Goal: Task Accomplishment & Management: Complete application form

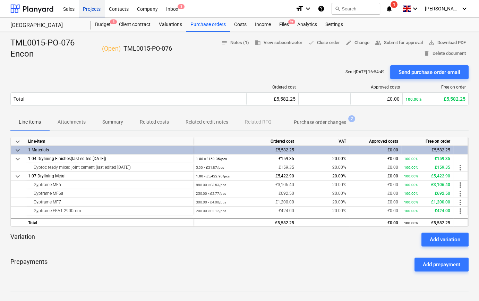
click at [87, 10] on div "Projects" at bounding box center [92, 9] width 26 height 18
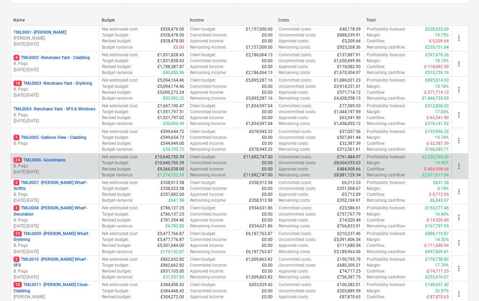
scroll to position [126, 0]
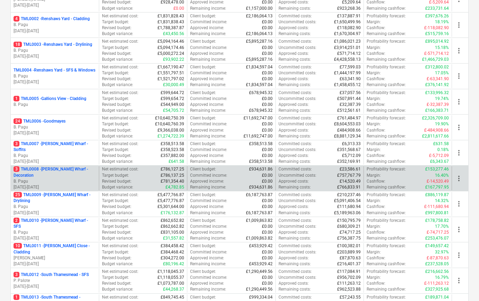
click at [57, 177] on p "3 TML0008 - [PERSON_NAME] Wharf - Decoration" at bounding box center [55, 172] width 83 height 12
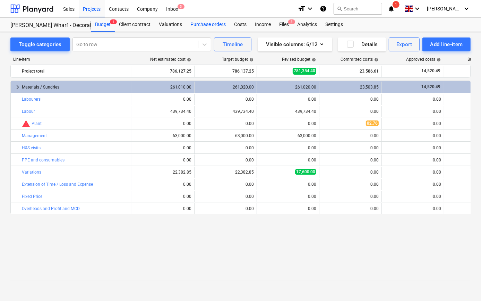
click at [214, 23] on div "Purchase orders" at bounding box center [208, 25] width 44 height 14
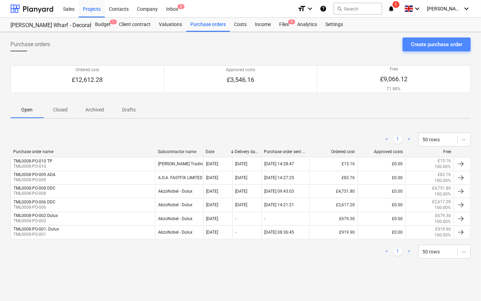
click at [431, 42] on div "Create purchase order" at bounding box center [436, 44] width 51 height 9
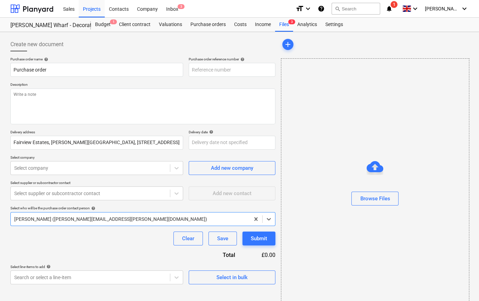
type textarea "x"
type input "TML0008-PO-011"
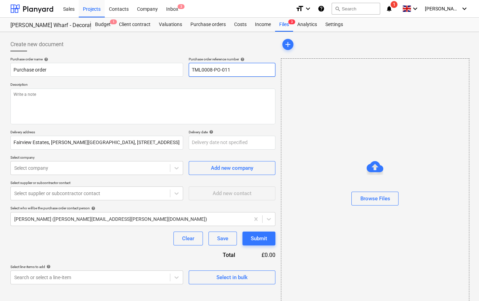
drag, startPoint x: 241, startPoint y: 67, endPoint x: 191, endPoint y: 70, distance: 49.8
click at [191, 70] on input "TML0008-PO-011" at bounding box center [232, 70] width 87 height 14
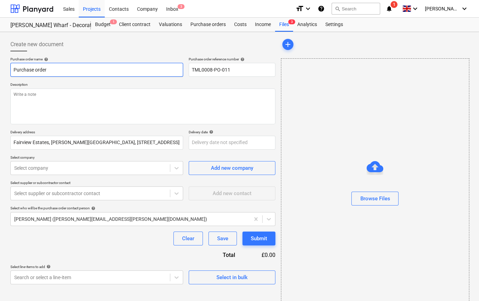
drag, startPoint x: 49, startPoint y: 69, endPoint x: 8, endPoint y: 69, distance: 40.6
click at [8, 69] on div "Create new document Purchase order name help Purchase order Purchase order refe…" at bounding box center [143, 174] width 271 height 279
type textarea "x"
paste input "TML0008-PO-011"
type textarea "x"
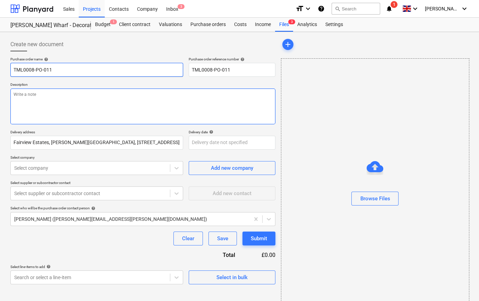
type input "TML0008-PO-011"
click at [14, 104] on textarea at bounding box center [142, 107] width 265 height 36
type textarea "x"
type textarea "C"
type textarea "x"
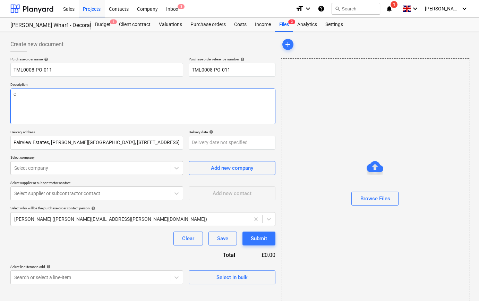
type textarea "Co"
type textarea "x"
type textarea "Col"
type textarea "x"
type textarea "Coll"
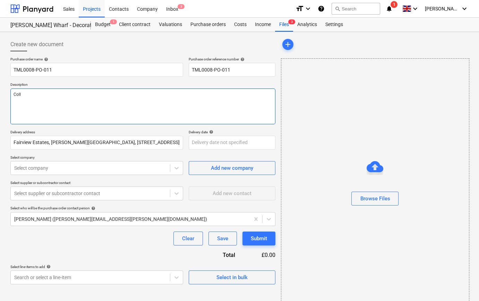
type textarea "x"
type textarea "Collc"
type textarea "x"
type textarea "Collct"
type textarea "x"
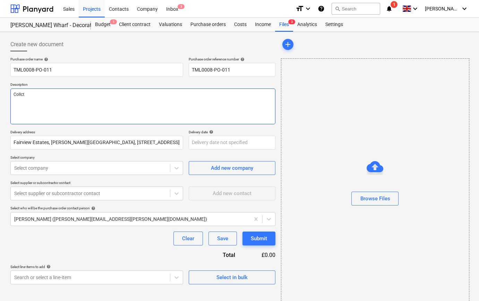
type textarea "Collct"
type textarea "x"
type textarea "Collct b"
type textarea "x"
type textarea "Collct by"
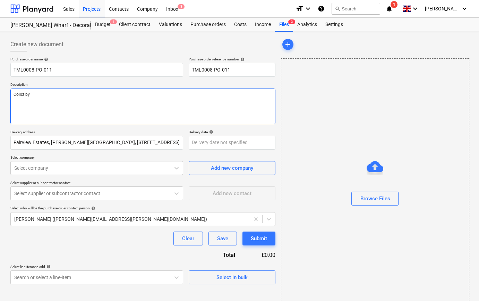
type textarea "x"
type textarea "Collct by"
type textarea "x"
type textarea "Collct by L"
type textarea "x"
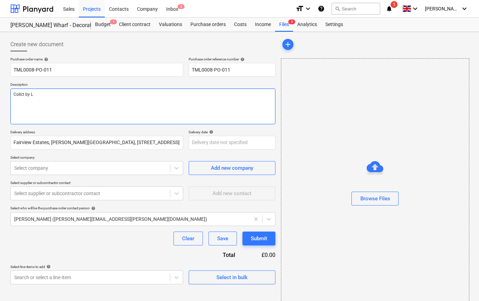
type textarea "Collct by Le"
type textarea "x"
type textarea "Collct by [PERSON_NAME]"
type textarea "x"
type textarea "Collct by [PERSON_NAME]"
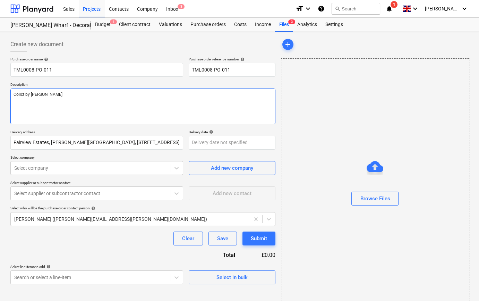
type textarea "x"
type textarea "Collct by [PERSON_NAME]"
type textarea "x"
type textarea "Collct by [PERSON_NAME]"
click at [21, 95] on textarea "Collct by [PERSON_NAME]" at bounding box center [142, 107] width 265 height 36
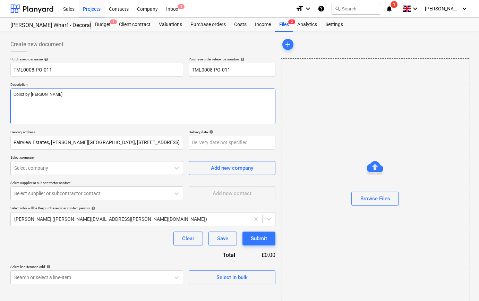
type textarea "x"
type textarea "Collect by [PERSON_NAME]"
click at [58, 94] on textarea "Collect by [PERSON_NAME]" at bounding box center [142, 107] width 265 height 36
type textarea "x"
type textarea "Collect by [PERSON_NAME] 0"
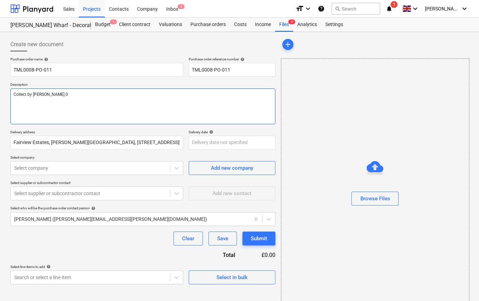
type textarea "x"
type textarea "Collect by [PERSON_NAME] 07"
type textarea "x"
type textarea "Collect by [PERSON_NAME] 079"
type textarea "x"
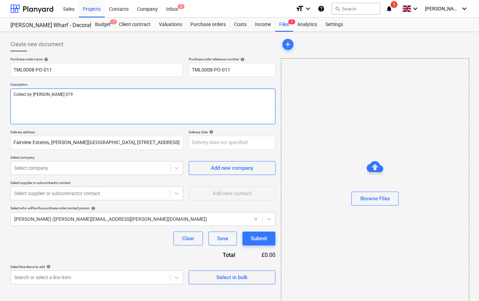
type textarea "Collect by [PERSON_NAME] 0793"
type textarea "x"
type textarea "Collect by [PERSON_NAME] 07934"
type textarea "x"
type textarea "Collect by [PERSON_NAME] 07934"
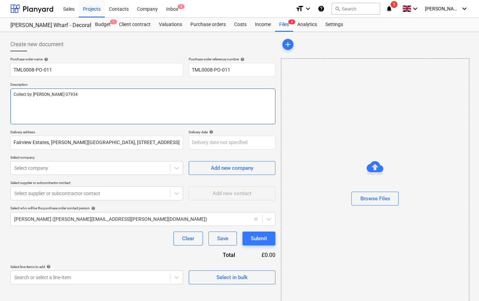
type textarea "x"
type textarea "Collect by [PERSON_NAME] 07934 7"
type textarea "x"
type textarea "Collect by [PERSON_NAME] 07934 75"
type textarea "x"
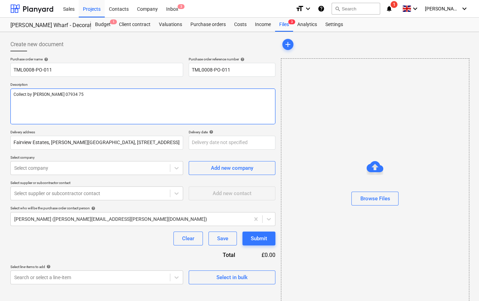
type textarea "Collect by [PERSON_NAME] 07934 754"
type textarea "x"
type textarea "Collect by [PERSON_NAME] 07934 7543"
type textarea "x"
type textarea "Collect by [PERSON_NAME] 07934 75436"
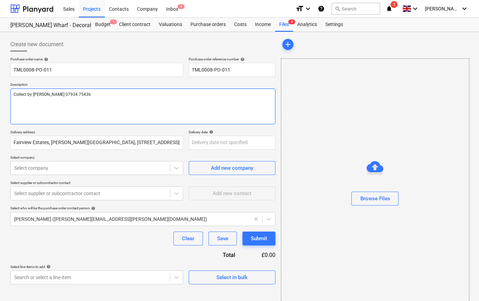
type textarea "x"
type textarea "Collect by [PERSON_NAME] 07934 7543"
type textarea "x"
type textarea "Collect by [PERSON_NAME] 07934 75435"
type textarea "x"
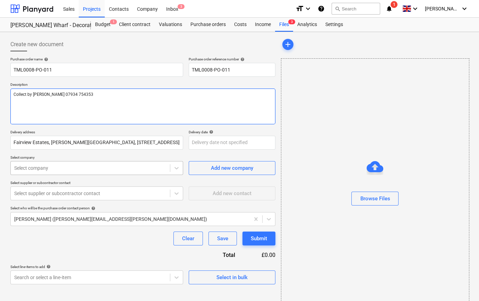
type textarea "Collect by [PERSON_NAME] 07934 754353"
type textarea "x"
click at [93, 167] on div at bounding box center [90, 168] width 152 height 7
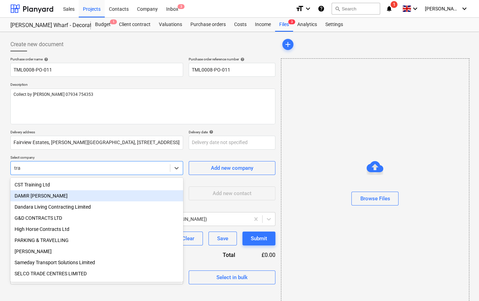
type input "trav"
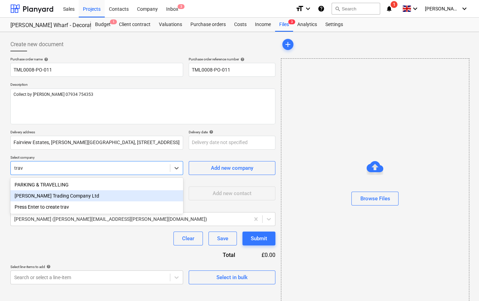
click at [59, 196] on div "[PERSON_NAME] Trading Company Ltd" at bounding box center [96, 195] width 173 height 11
type textarea "x"
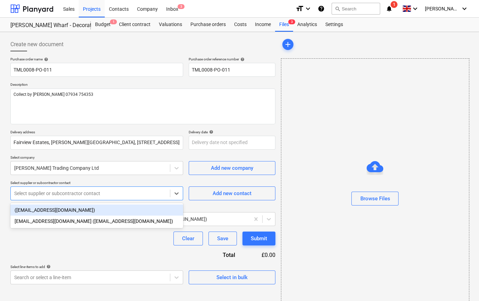
click at [59, 196] on div at bounding box center [90, 193] width 152 height 7
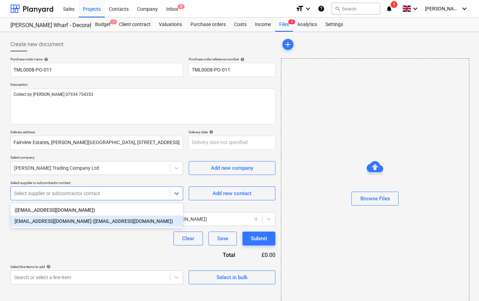
click at [53, 223] on div "[EMAIL_ADDRESS][DOMAIN_NAME] ([EMAIL_ADDRESS][DOMAIN_NAME])" at bounding box center [96, 221] width 173 height 11
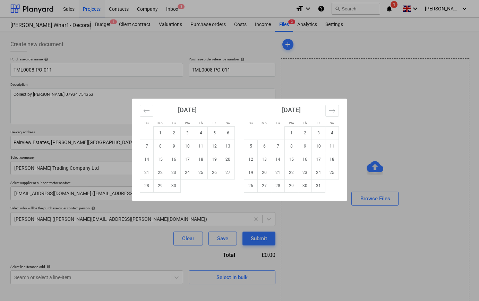
click at [192, 141] on body "Sales Projects Contacts Company Inbox 3 format_size keyboard_arrow_down help se…" at bounding box center [239, 150] width 479 height 301
click at [215, 134] on td "5" at bounding box center [215, 132] width 14 height 13
type textarea "x"
type input "[DATE]"
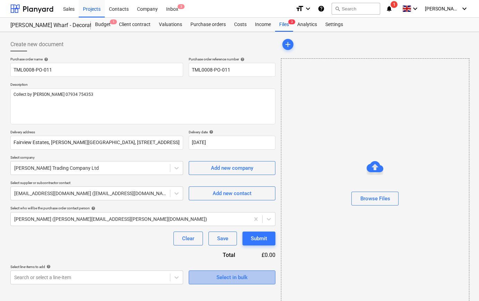
click at [244, 277] on div "Select in bulk" at bounding box center [232, 277] width 31 height 9
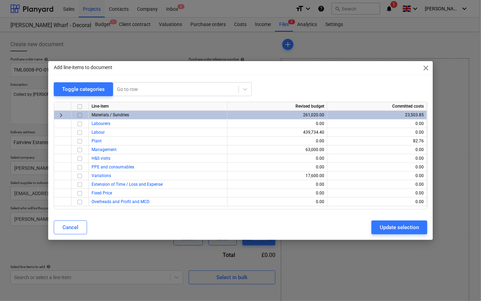
click at [80, 114] on input "checkbox" at bounding box center [80, 115] width 8 height 8
click at [78, 115] on input "checkbox" at bounding box center [80, 115] width 8 height 8
click at [78, 167] on input "checkbox" at bounding box center [80, 167] width 8 height 8
click at [407, 228] on div "Update selection" at bounding box center [399, 227] width 39 height 9
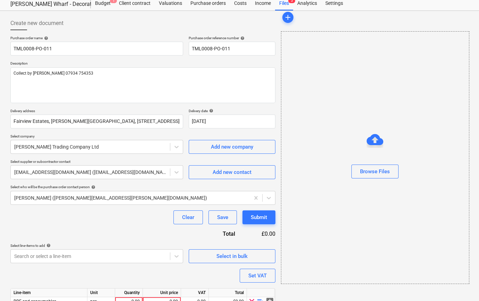
scroll to position [54, 0]
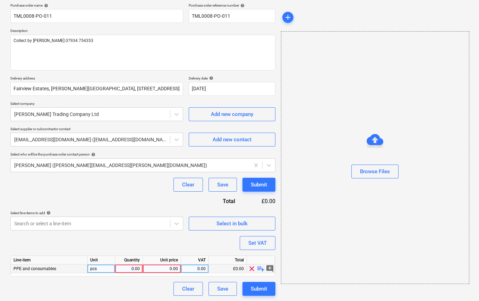
click at [259, 268] on span "playlist_add" at bounding box center [261, 268] width 8 height 8
type textarea "x"
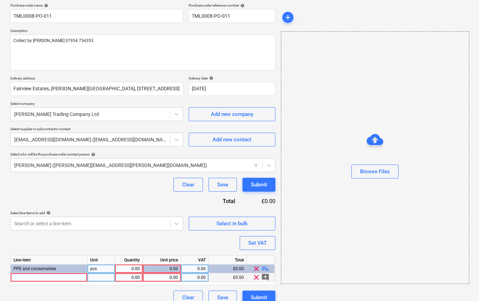
click at [22, 278] on div at bounding box center [49, 277] width 77 height 9
type input "Dust sheet"
type textarea "x"
click at [41, 276] on div "Dust sheet" at bounding box center [49, 277] width 77 height 9
click at [43, 275] on input "Dust sheet" at bounding box center [49, 277] width 76 height 8
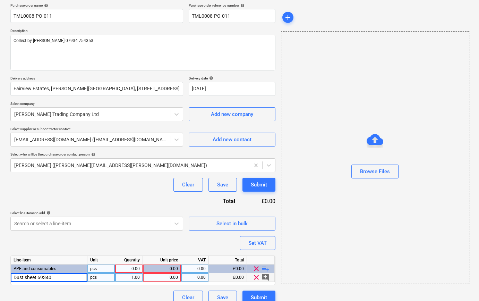
type input "Dust sheet 693408"
type textarea "x"
type input "7.76"
type textarea "x"
type input "20"
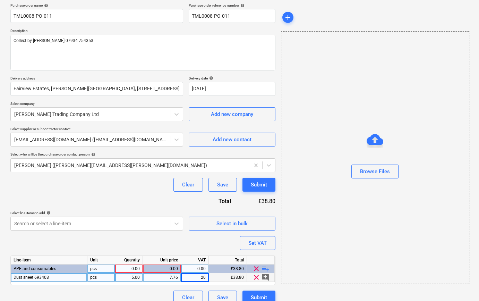
type textarea "x"
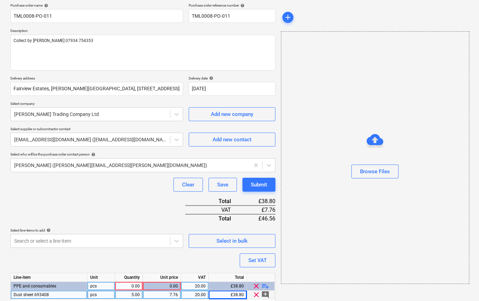
click at [129, 285] on div "0.00" at bounding box center [129, 286] width 22 height 9
type input "1"
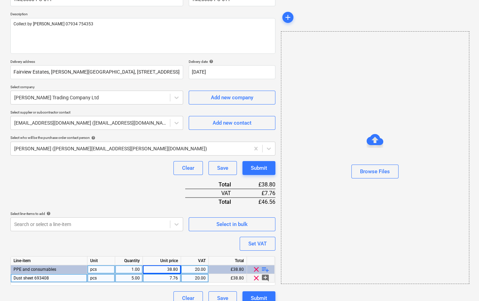
scroll to position [80, 0]
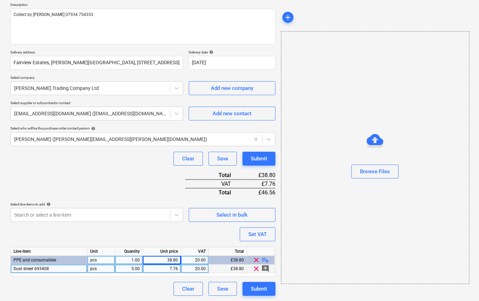
click at [263, 258] on span "playlist_add" at bounding box center [265, 260] width 8 height 8
type textarea "x"
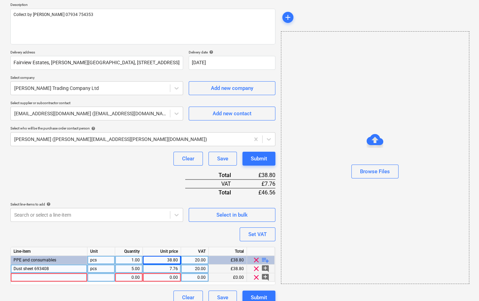
click at [30, 275] on div at bounding box center [49, 277] width 77 height 9
type input "Dust sheet"
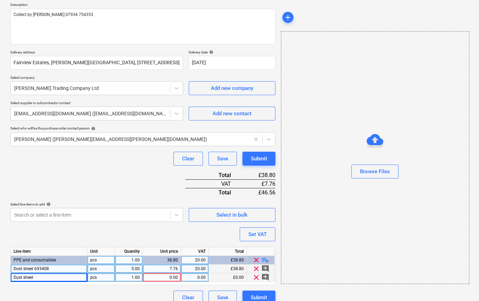
type textarea "x"
click at [40, 276] on div "Dust sheet" at bounding box center [49, 277] width 77 height 9
click at [40, 276] on input "Dust sheet" at bounding box center [49, 277] width 76 height 8
type input "Dust sheet 465483"
type textarea "x"
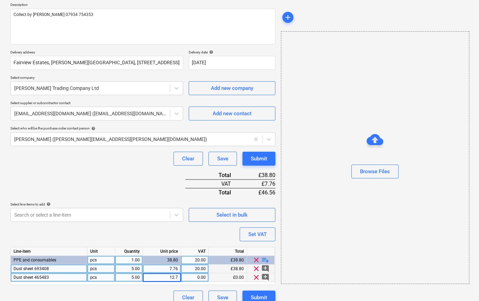
type input "12.79"
type textarea "x"
type input "20"
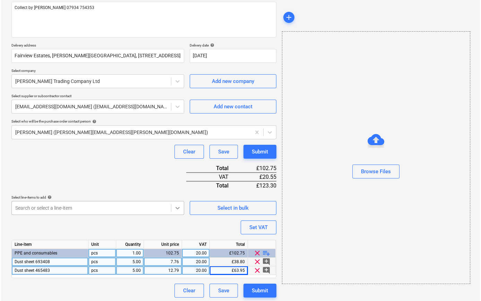
scroll to position [89, 0]
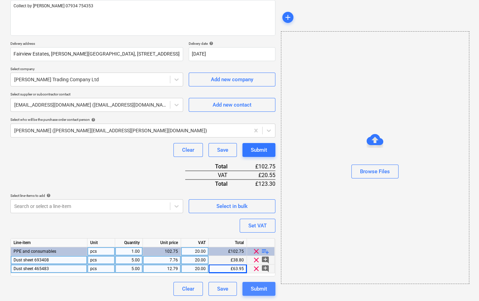
click at [259, 289] on div "Submit" at bounding box center [259, 288] width 16 height 9
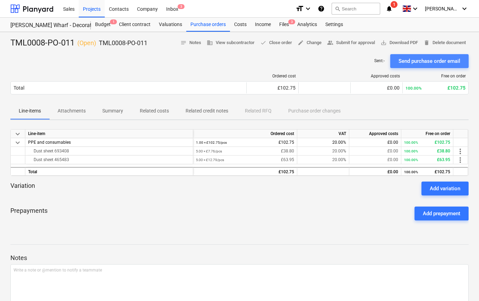
click at [436, 64] on div "Send purchase order email" at bounding box center [430, 61] width 62 height 9
click at [401, 44] on span "save_alt Download PDF" at bounding box center [399, 43] width 37 height 8
click at [92, 9] on div "Projects" at bounding box center [92, 9] width 26 height 18
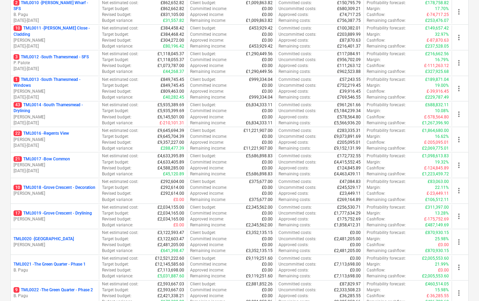
scroll to position [347, 0]
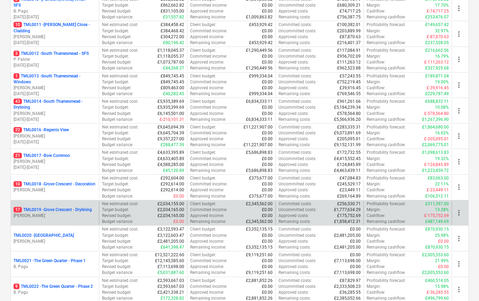
click at [49, 211] on p "17 TML0019 - [GEOGRAPHIC_DATA] - Drylining" at bounding box center [53, 210] width 78 height 6
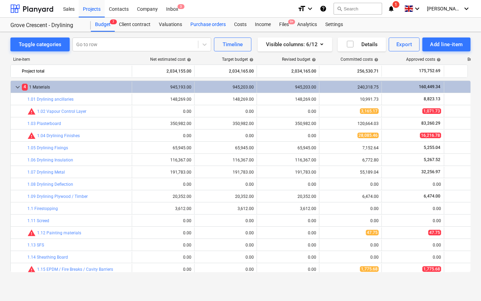
click at [195, 24] on div "Purchase orders" at bounding box center [208, 25] width 44 height 14
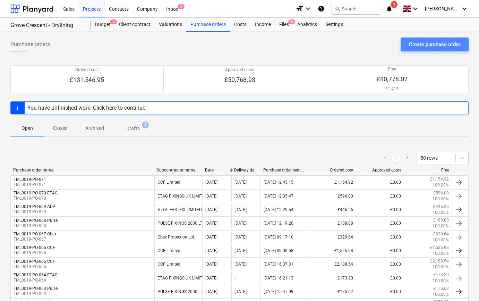
click at [433, 47] on div "Create purchase order" at bounding box center [434, 44] width 51 height 9
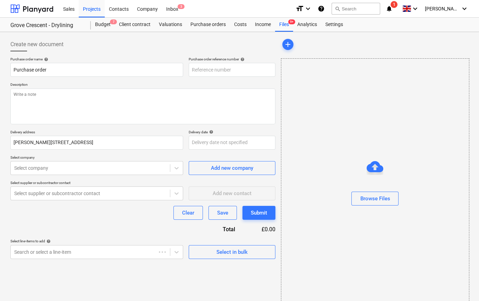
type textarea "x"
type input "TML0019-PO-072"
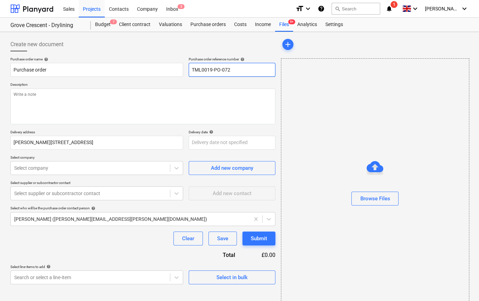
drag, startPoint x: 225, startPoint y: 69, endPoint x: 192, endPoint y: 70, distance: 33.7
click at [192, 70] on input "TML0019-PO-072" at bounding box center [232, 70] width 87 height 14
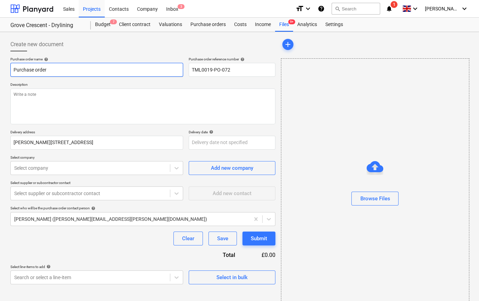
drag, startPoint x: 53, startPoint y: 71, endPoint x: 11, endPoint y: 71, distance: 42.3
click at [11, 71] on input "Purchase order" at bounding box center [96, 70] width 173 height 14
type textarea "x"
paste input "TML0019-PO-072"
type textarea "x"
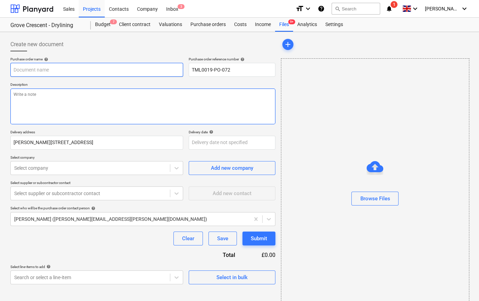
type input "TML0019-PO-072"
type textarea "x"
type input "TML0019-PO-072"
type textarea "x"
type input "TML0019-PO-072 A"
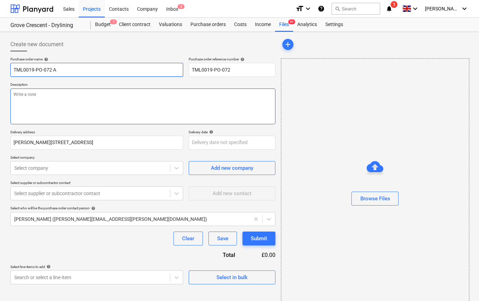
type textarea "x"
type input "TML0019-PO-072 AD"
type textarea "x"
type input "TML0019-PO-072 ADA"
click at [22, 107] on textarea at bounding box center [142, 107] width 265 height 36
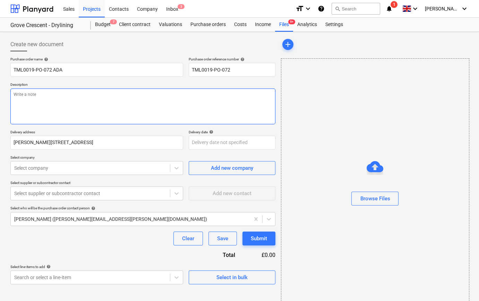
type textarea "x"
type textarea "S"
type textarea "x"
type textarea "Si"
type textarea "x"
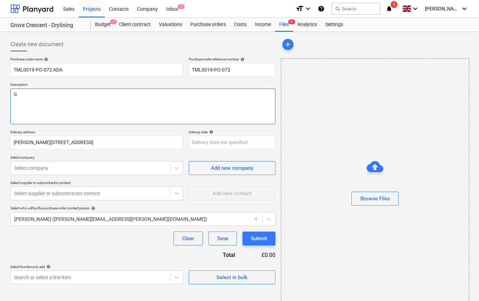
type textarea "Sit"
type textarea "x"
type textarea "Site"
type textarea "x"
type textarea "Site"
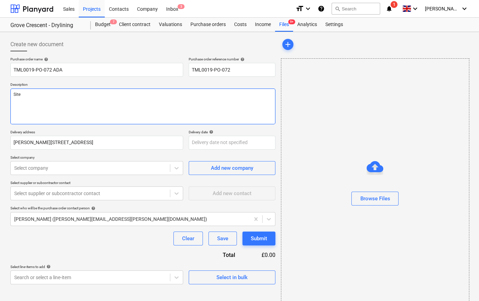
type textarea "x"
type textarea "Site c"
type textarea "x"
type textarea "Site co"
type textarea "x"
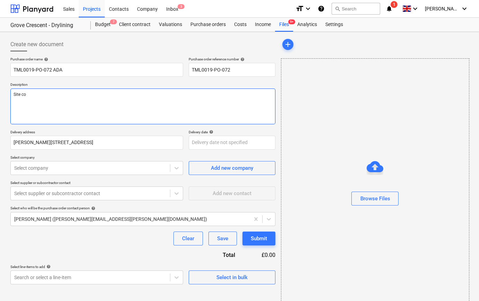
type textarea "Site con"
type textarea "x"
type textarea "Site cont"
type textarea "x"
type textarea "Site conta"
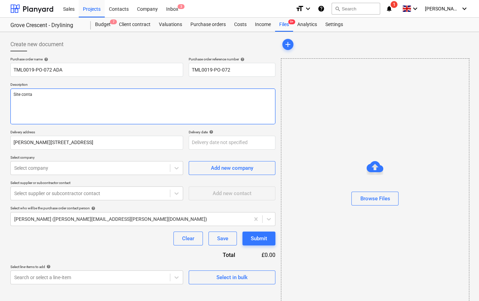
type textarea "x"
type textarea "Site contac"
type textarea "x"
type textarea "Site contact"
type textarea "x"
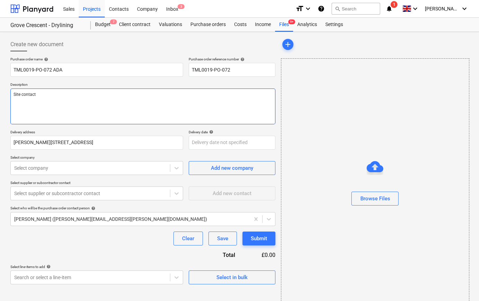
type textarea "Site contact"
type textarea "x"
type textarea "Site contact C"
type textarea "x"
type textarea "Site contact Co"
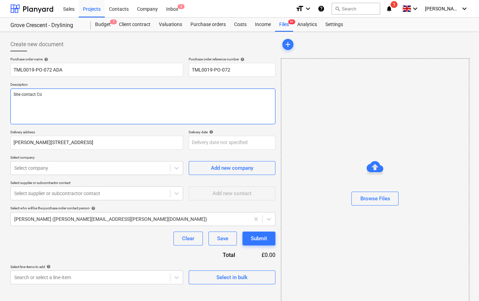
type textarea "x"
type textarea "Site contact Cor"
type textarea "x"
type textarea "Site contact Corn"
type textarea "x"
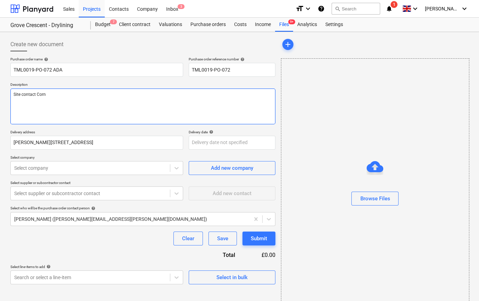
type textarea "Site contact Corne"
type textarea "x"
type textarea "Site contact [PERSON_NAME]"
type textarea "x"
type textarea "Site contact [PERSON_NAME]"
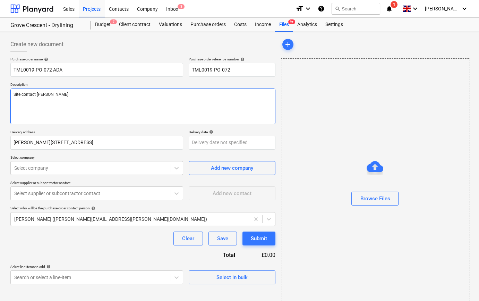
type textarea "x"
type textarea "Site contact [PERSON_NAME] 0"
type textarea "x"
type textarea "Site contact [PERSON_NAME] 07"
type textarea "x"
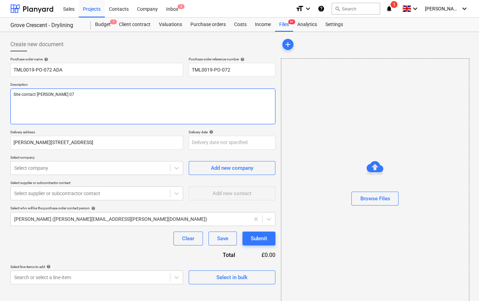
type textarea "Site contact [PERSON_NAME] 078"
type textarea "x"
type textarea "Site contact [PERSON_NAME] 0785"
type textarea "x"
type textarea "Site contact [PERSON_NAME] 07853"
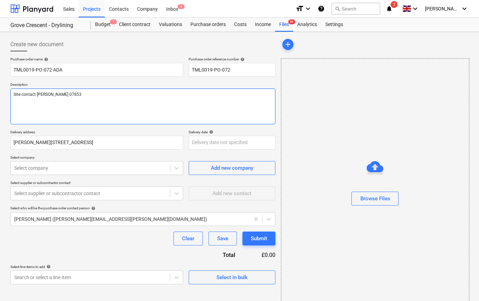
type textarea "x"
type textarea "Site contact [PERSON_NAME] 07853"
type textarea "x"
type textarea "Site contact [PERSON_NAME] 07853 3"
type textarea "x"
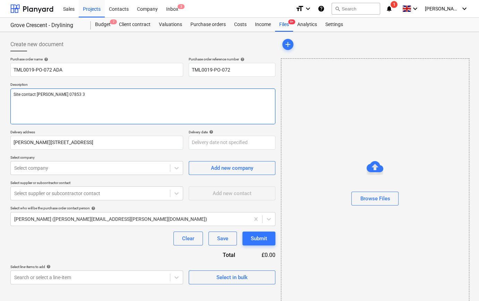
type textarea "Site contact [PERSON_NAME] [PHONE_NUMBER]"
type textarea "x"
type textarea "Site contact [PERSON_NAME] [PHONE_NUMBER]"
type textarea "x"
type textarea "Site contact [PERSON_NAME] [PHONE_NUMBER]"
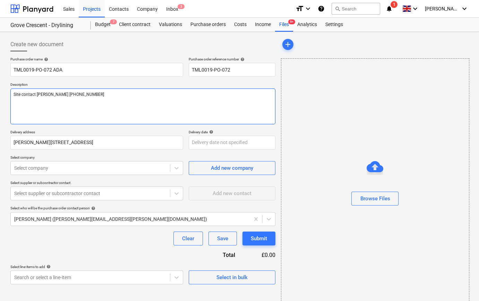
type textarea "x"
type textarea "Site contact [PERSON_NAME] [PHONE_NUMBER]"
type textarea "x"
type textarea "Site contact [PERSON_NAME] [PHONE_NUMBER]"
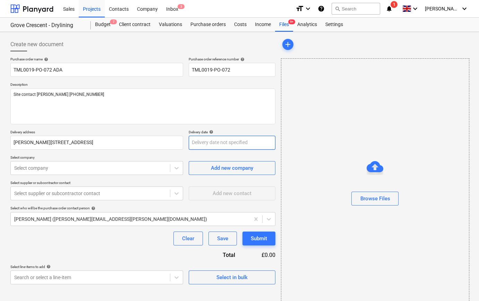
click at [204, 143] on body "Sales Projects Contacts Company Inbox 3 format_size keyboard_arrow_down help se…" at bounding box center [239, 150] width 479 height 301
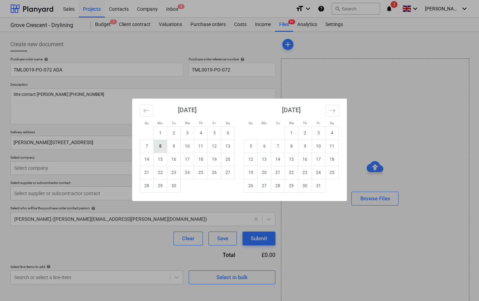
click at [162, 145] on td "8" at bounding box center [161, 146] width 14 height 13
type textarea "x"
type input "[DATE]"
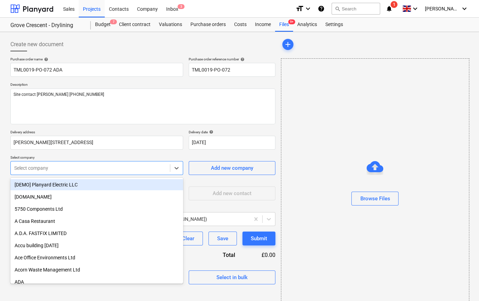
click at [126, 166] on div at bounding box center [90, 168] width 152 height 7
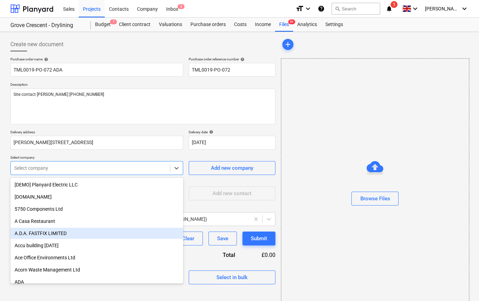
click at [37, 233] on div "A.D.A. FASTFIX LIMITED" at bounding box center [96, 233] width 173 height 11
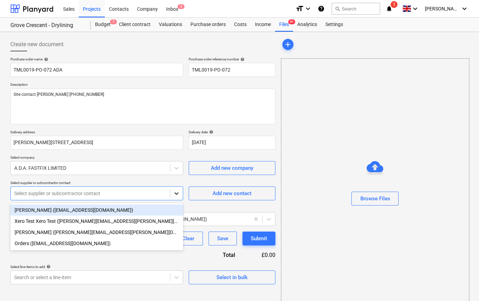
click at [176, 193] on icon at bounding box center [177, 194] width 4 height 2
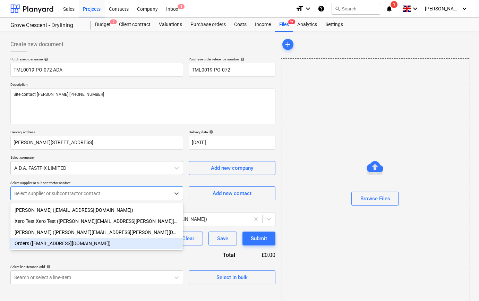
click at [41, 244] on div "Orders ([EMAIL_ADDRESS][DOMAIN_NAME])" at bounding box center [96, 243] width 173 height 11
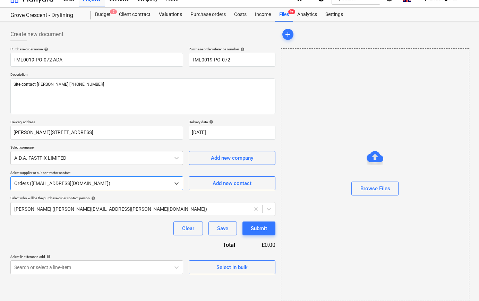
scroll to position [15, 0]
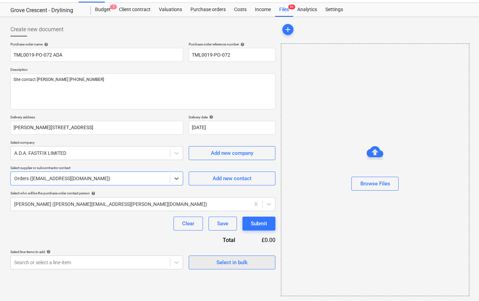
click at [219, 263] on div "Select in bulk" at bounding box center [232, 262] width 31 height 9
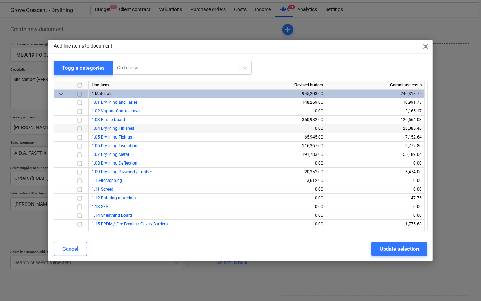
click at [78, 128] on input "checkbox" at bounding box center [80, 128] width 8 height 8
click at [416, 252] on div "Update selection" at bounding box center [399, 248] width 39 height 9
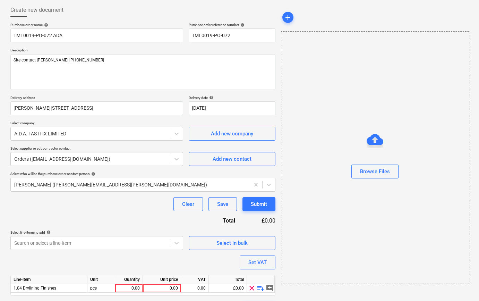
scroll to position [54, 0]
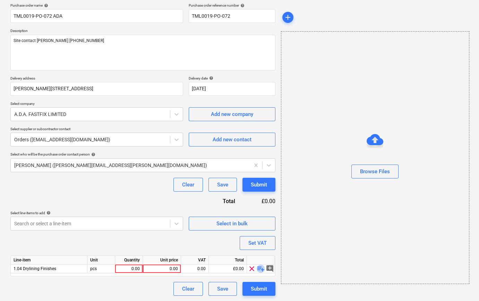
click at [259, 269] on span "playlist_add" at bounding box center [261, 268] width 8 height 8
type textarea "x"
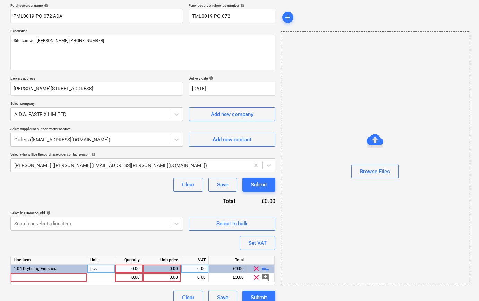
click at [133, 267] on div "0.00" at bounding box center [129, 268] width 22 height 9
type input "1"
type textarea "x"
click at [23, 277] on div at bounding box center [49, 277] width 77 height 9
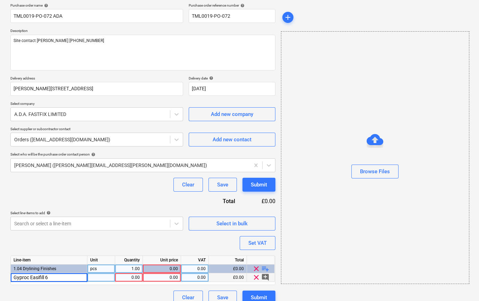
type input "Gyproc Easifill 60"
type textarea "x"
type input "bag"
type textarea "x"
type input "20"
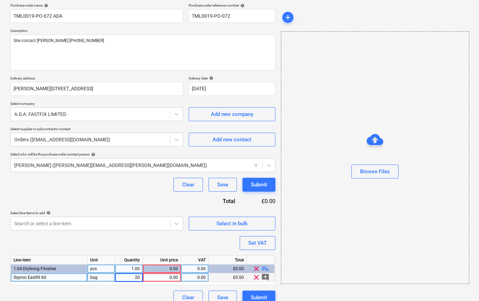
type textarea "x"
type input "16.52"
type textarea "x"
type input "20"
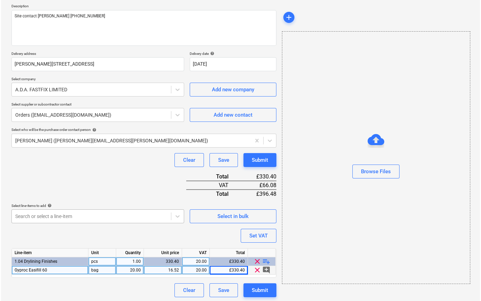
scroll to position [80, 0]
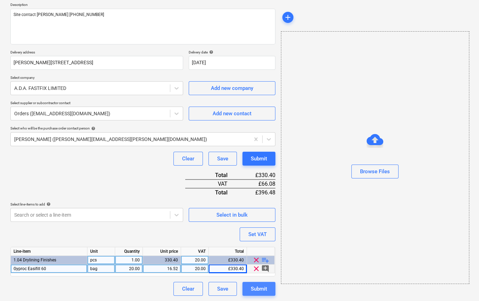
click at [265, 289] on div "Submit" at bounding box center [259, 288] width 16 height 9
type textarea "x"
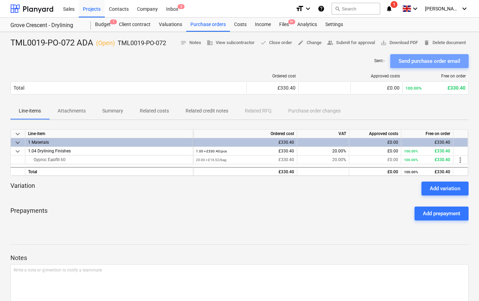
click at [441, 62] on div "Send purchase order email" at bounding box center [430, 61] width 62 height 9
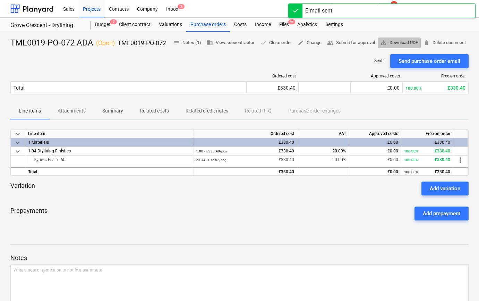
click at [418, 41] on span "save_alt Download PDF" at bounding box center [399, 43] width 37 height 8
